Goal: Task Accomplishment & Management: Manage account settings

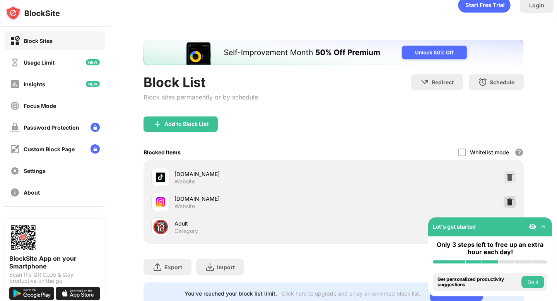
click at [509, 203] on img at bounding box center [510, 202] width 8 height 8
